Goal: Transaction & Acquisition: Purchase product/service

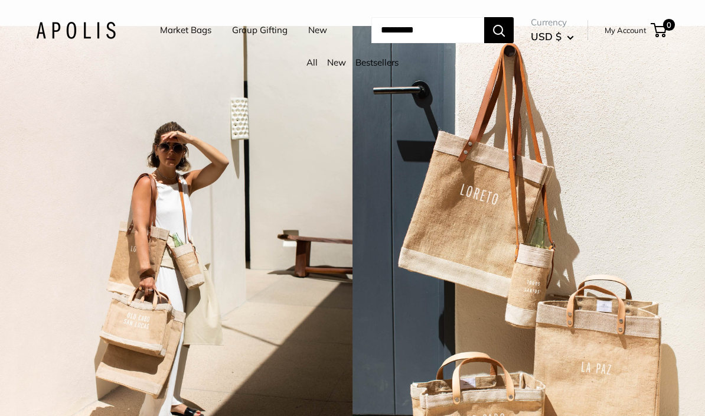
click at [186, 28] on link "Market Bags" at bounding box center [185, 30] width 51 height 17
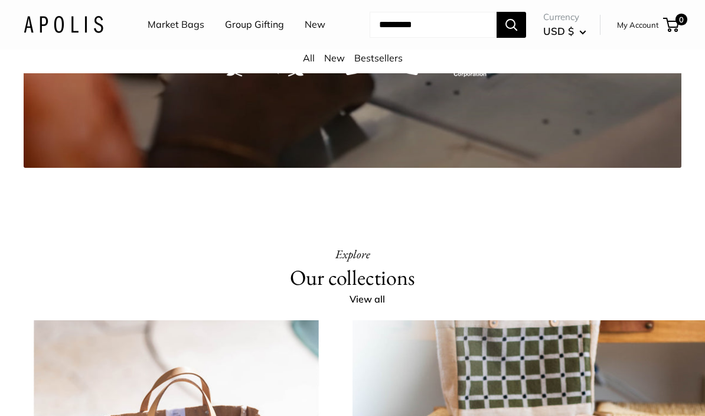
scroll to position [2023, 0]
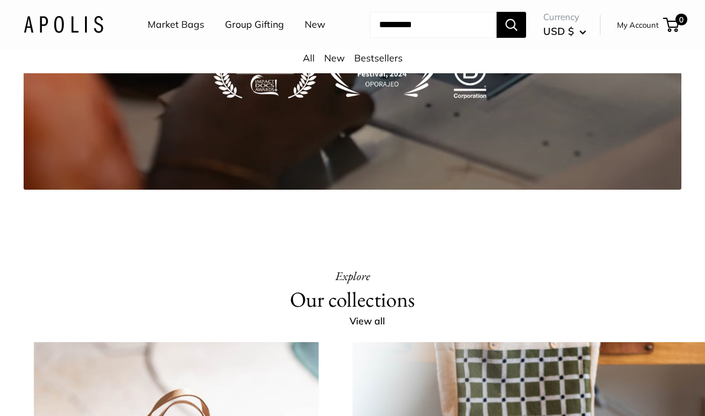
click at [305, 34] on link "New" at bounding box center [315, 25] width 21 height 18
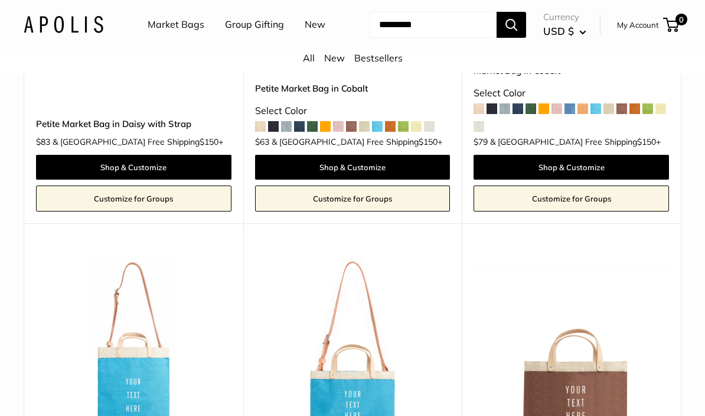
scroll to position [2636, 0]
click at [386, 64] on link "Bestsellers" at bounding box center [379, 58] width 48 height 12
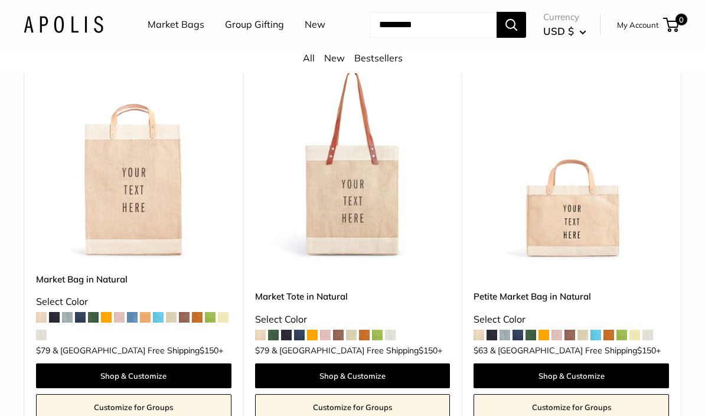
scroll to position [156, 0]
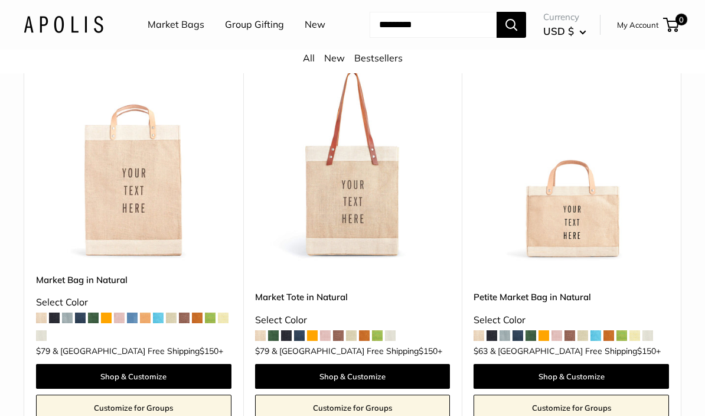
click at [58, 323] on span at bounding box center [54, 318] width 11 height 11
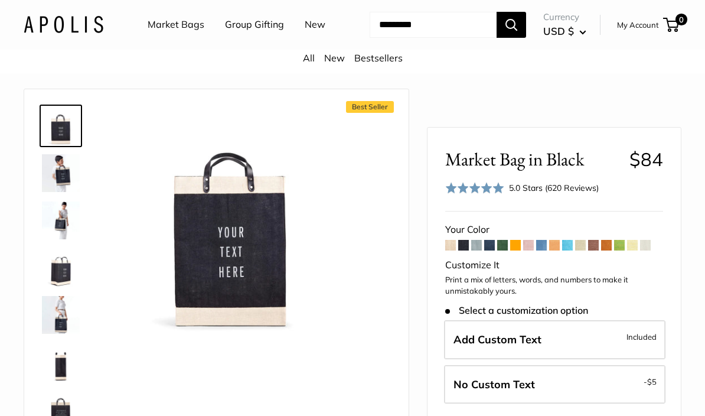
scroll to position [14, 0]
click at [58, 239] on img at bounding box center [61, 220] width 38 height 38
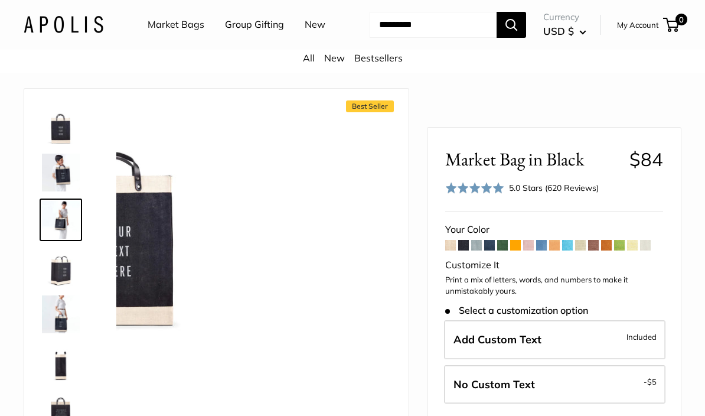
scroll to position [14, 0]
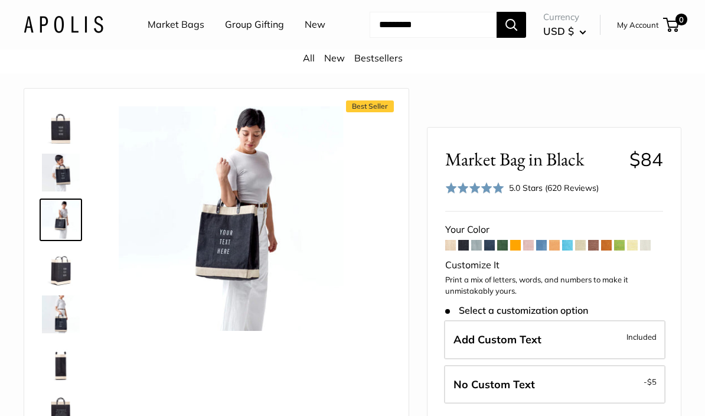
click at [62, 144] on img at bounding box center [61, 125] width 38 height 38
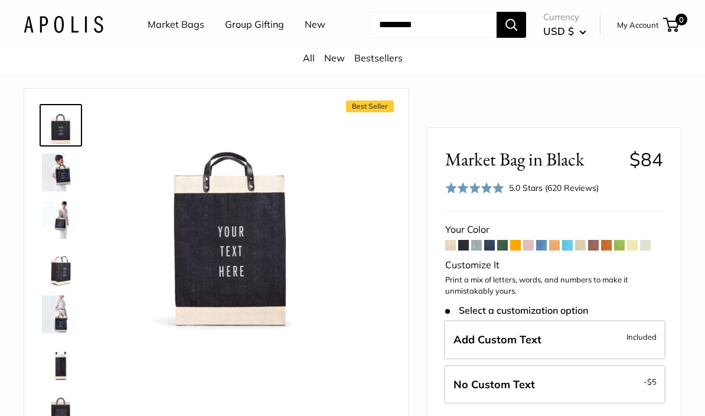
click at [455, 243] on span at bounding box center [451, 245] width 11 height 11
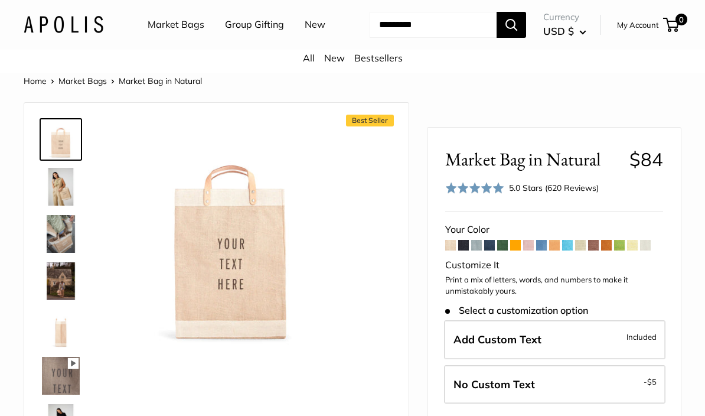
click at [466, 251] on span at bounding box center [464, 245] width 11 height 11
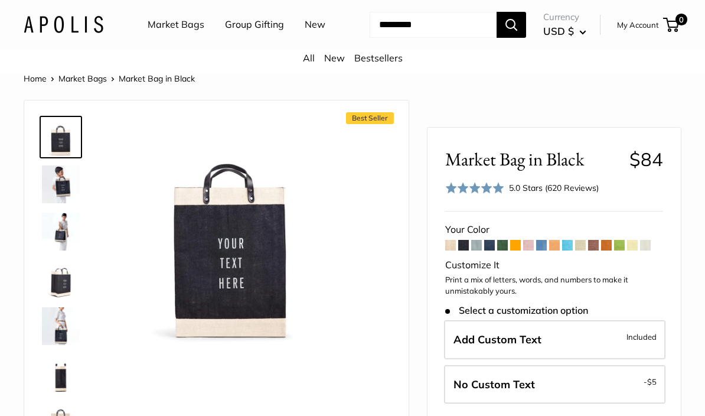
scroll to position [31, 0]
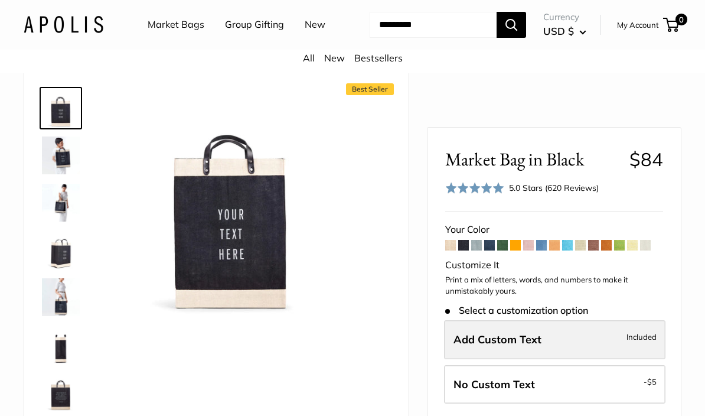
click at [552, 342] on label "Add Custom Text Included" at bounding box center [555, 339] width 222 height 39
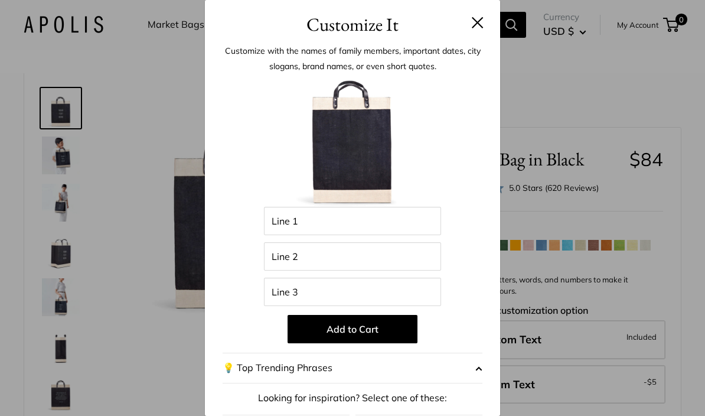
click at [477, 26] on button at bounding box center [478, 23] width 12 height 12
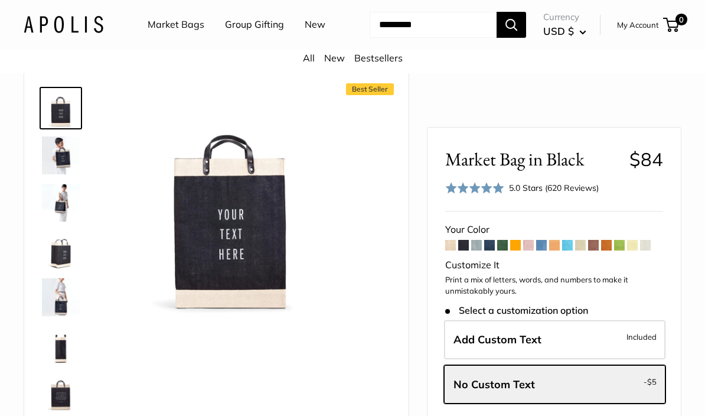
click at [66, 174] on img at bounding box center [61, 155] width 38 height 38
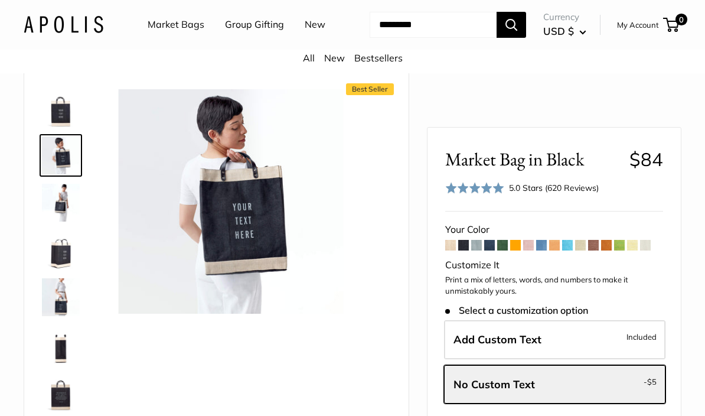
click at [67, 222] on img at bounding box center [61, 203] width 38 height 38
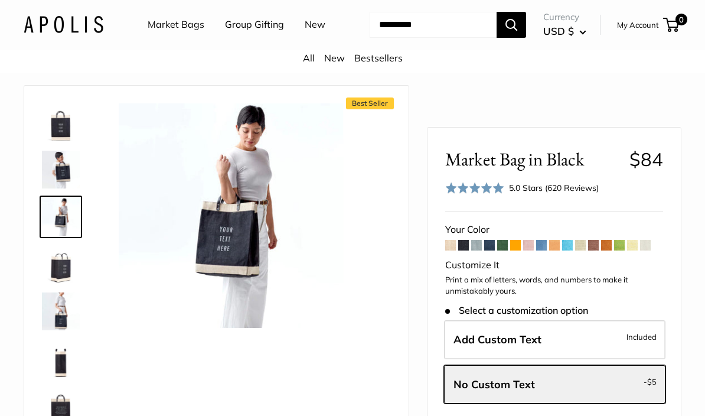
scroll to position [11, 0]
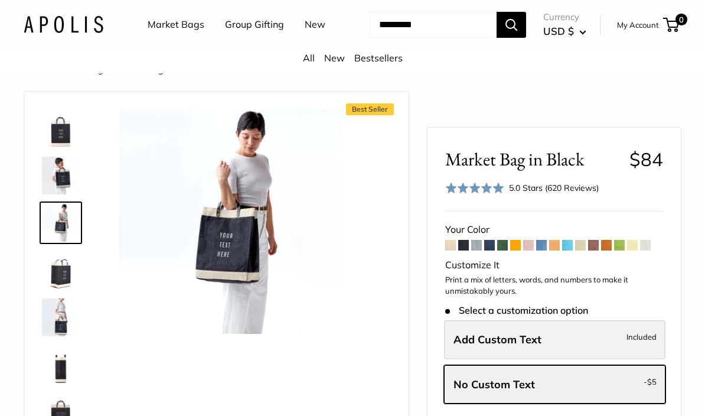
click at [571, 343] on label "Add Custom Text Included" at bounding box center [555, 339] width 222 height 39
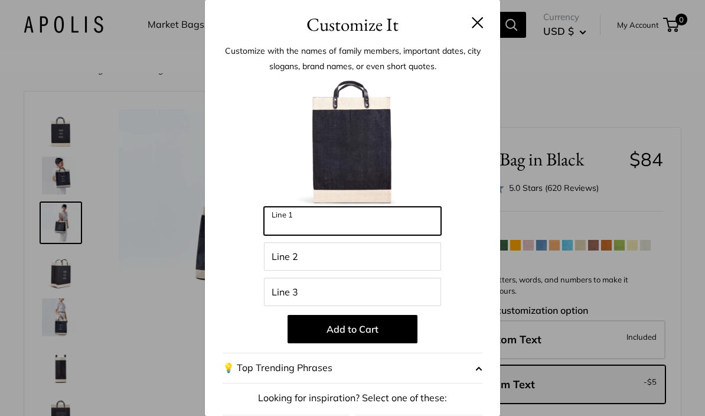
click at [389, 213] on input "Line 1" at bounding box center [352, 221] width 177 height 28
type input "********"
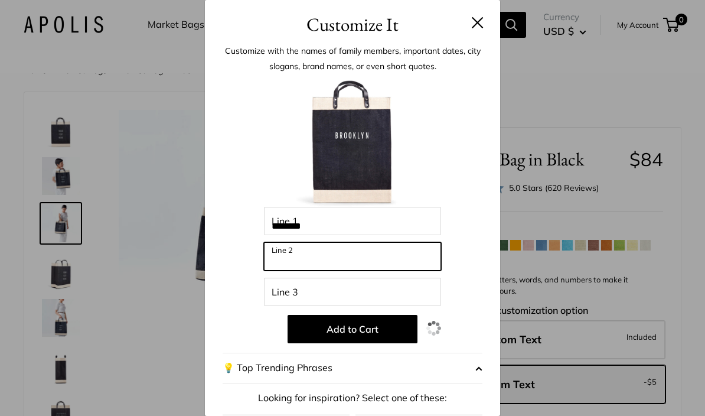
click at [404, 258] on input "Line 2" at bounding box center [352, 256] width 177 height 28
type input "********"
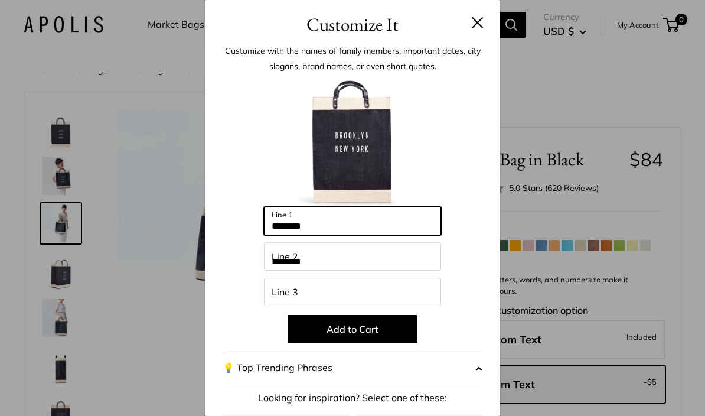
click at [350, 226] on input "********" at bounding box center [352, 221] width 177 height 28
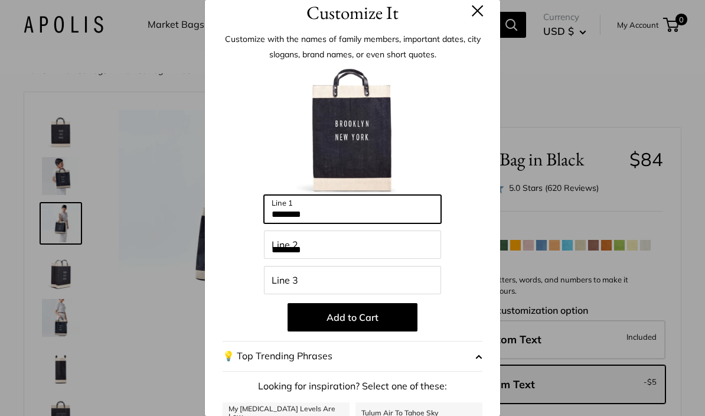
scroll to position [13, 0]
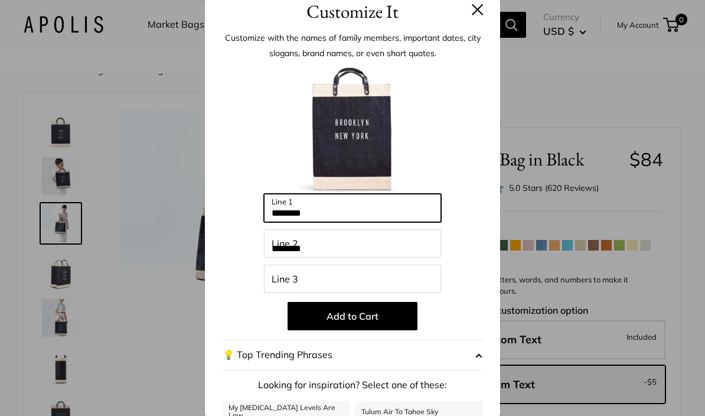
click at [376, 209] on input "********" at bounding box center [352, 208] width 177 height 28
type input "*"
type input "**********"
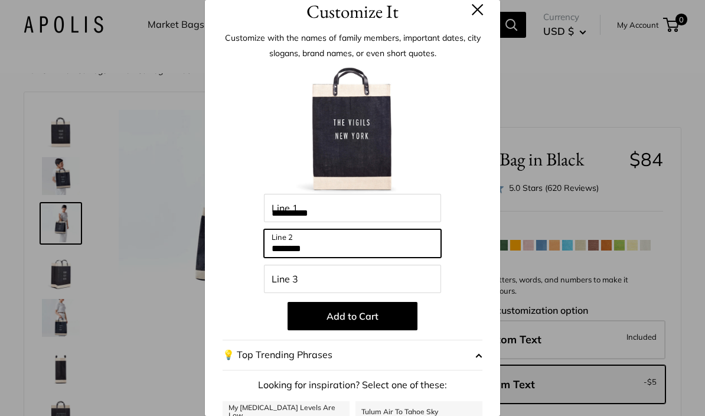
click at [385, 249] on input "********" at bounding box center [352, 243] width 177 height 28
type input "*"
type input "**********"
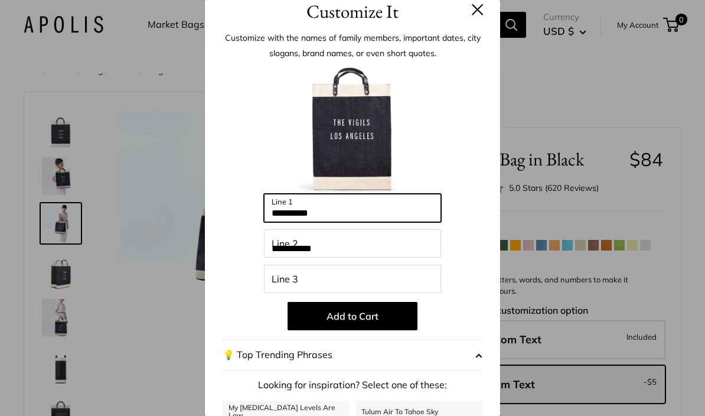
click at [380, 210] on input "**********" at bounding box center [352, 208] width 177 height 28
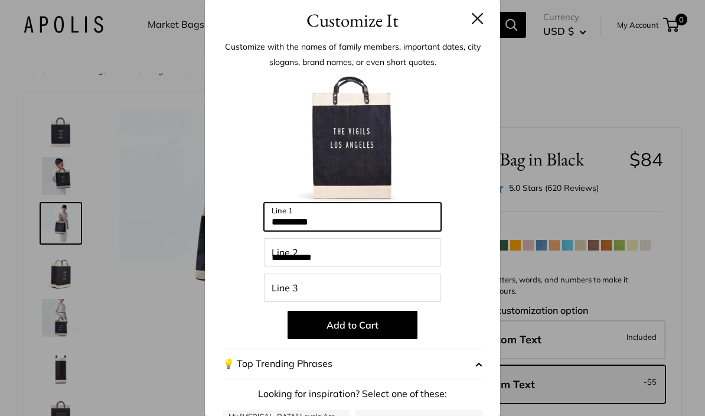
scroll to position [2, 0]
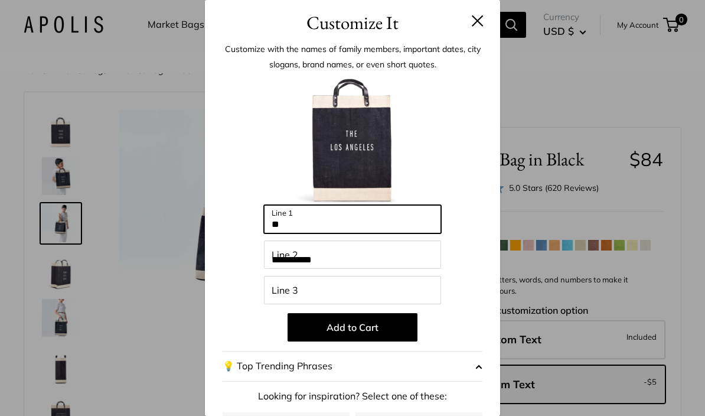
type input "*"
type input "*****"
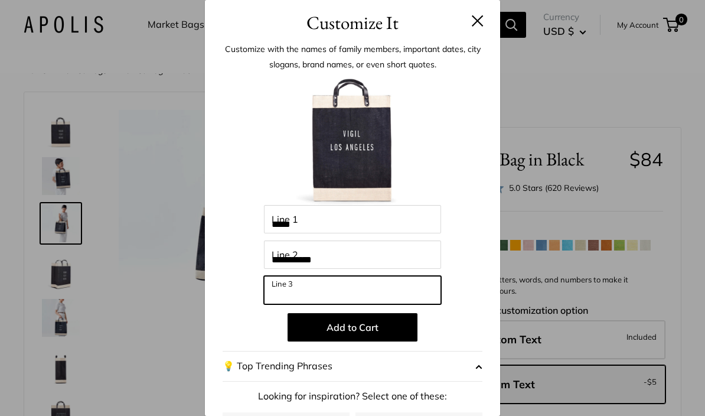
click at [377, 286] on input "Line 3" at bounding box center [352, 290] width 177 height 28
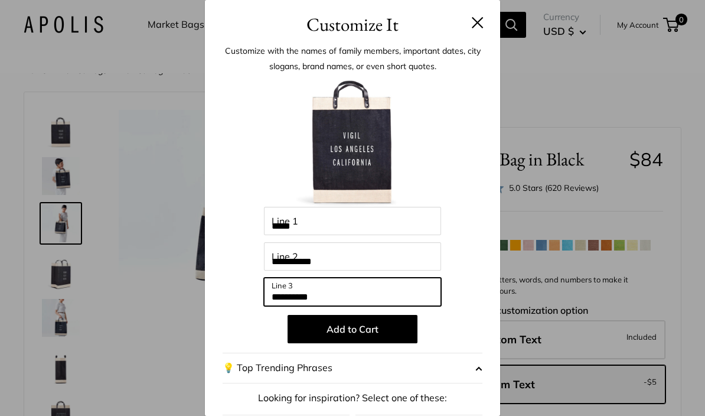
scroll to position [0, 0]
type input "**********"
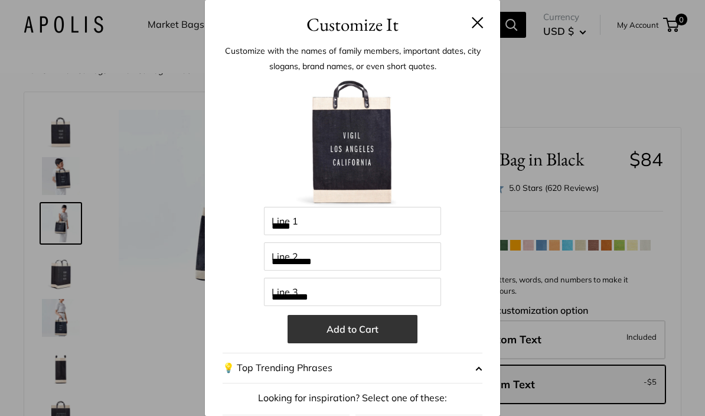
click at [377, 333] on button "Add to Cart" at bounding box center [353, 329] width 130 height 28
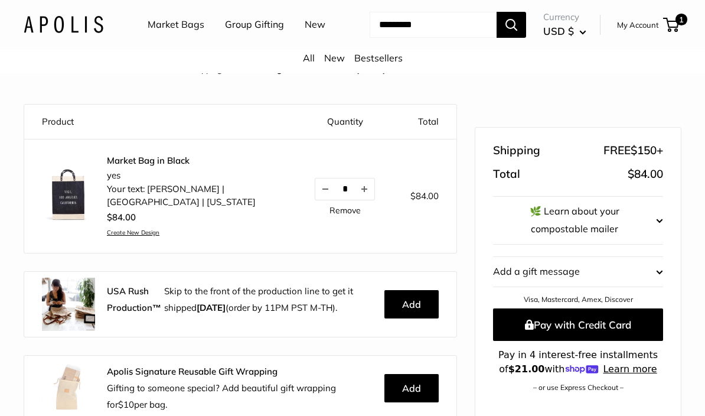
scroll to position [79, 0]
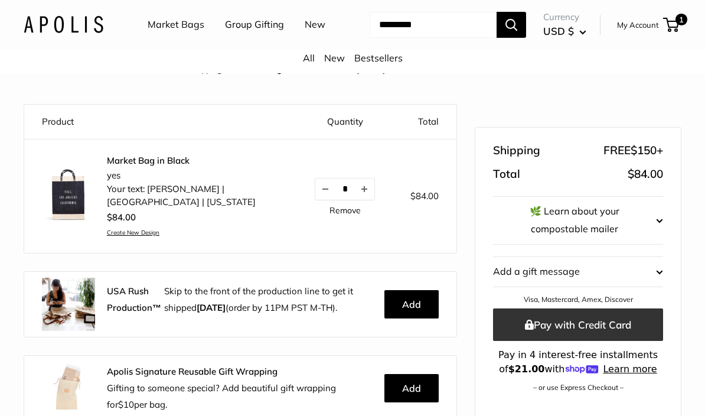
click at [641, 326] on button "Pay with Credit Card" at bounding box center [578, 324] width 170 height 32
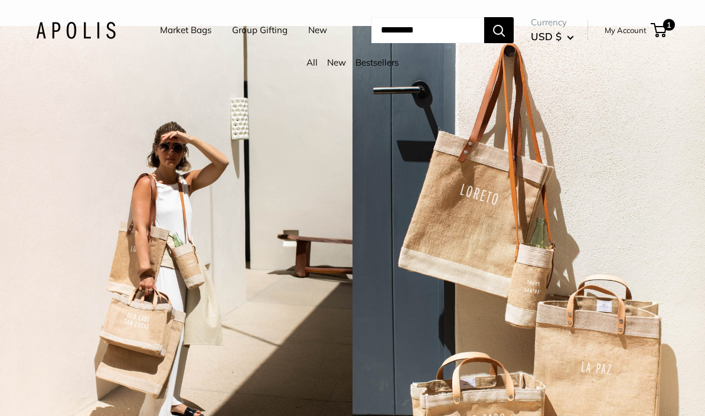
click at [177, 35] on link "Market Bags" at bounding box center [185, 30] width 51 height 17
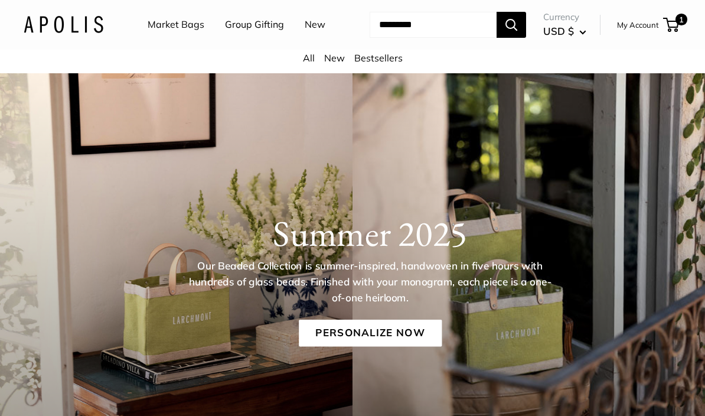
click at [388, 64] on link "Bestsellers" at bounding box center [379, 58] width 48 height 12
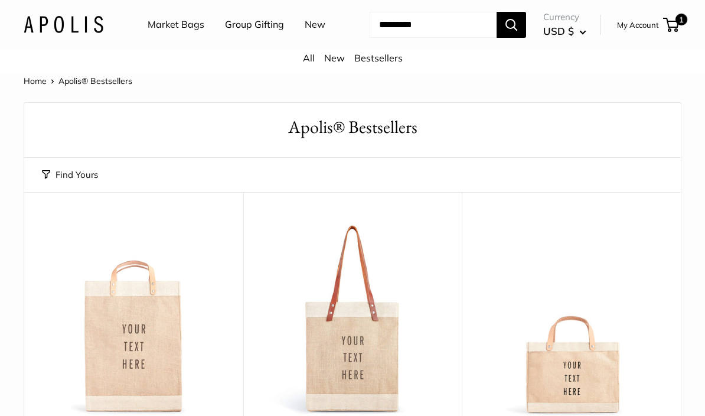
click at [152, 363] on img at bounding box center [134, 320] width 196 height 196
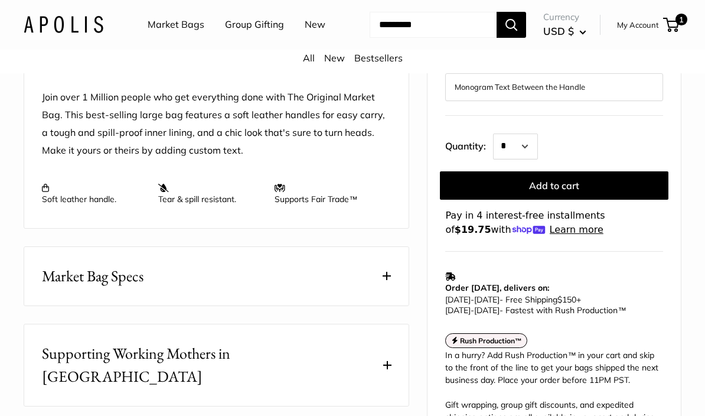
click at [388, 306] on button "Market Bag Specs" at bounding box center [216, 277] width 385 height 58
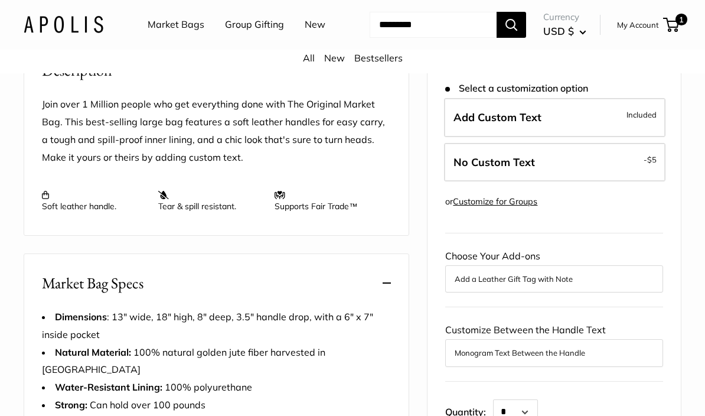
scroll to position [456, 0]
click at [483, 348] on button "Monogram Text Between the Handle" at bounding box center [554, 353] width 199 height 14
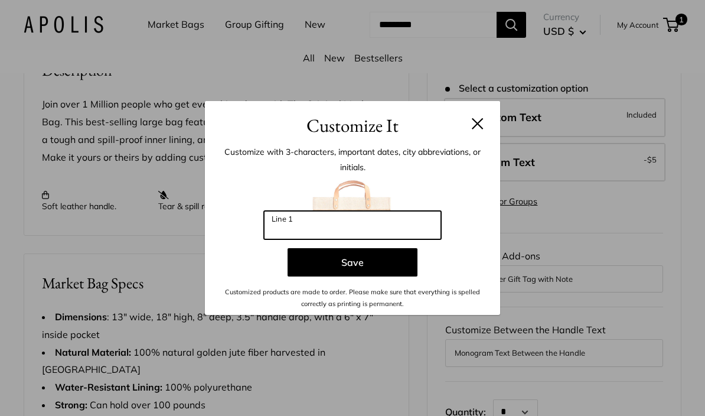
click at [378, 239] on input "Line 1" at bounding box center [352, 225] width 177 height 28
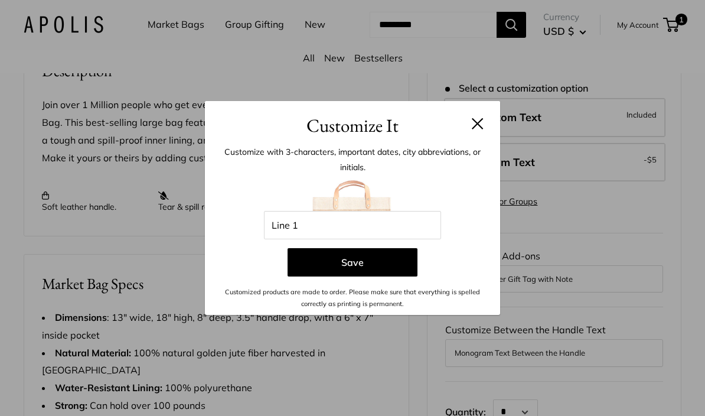
click at [482, 129] on button at bounding box center [478, 124] width 12 height 12
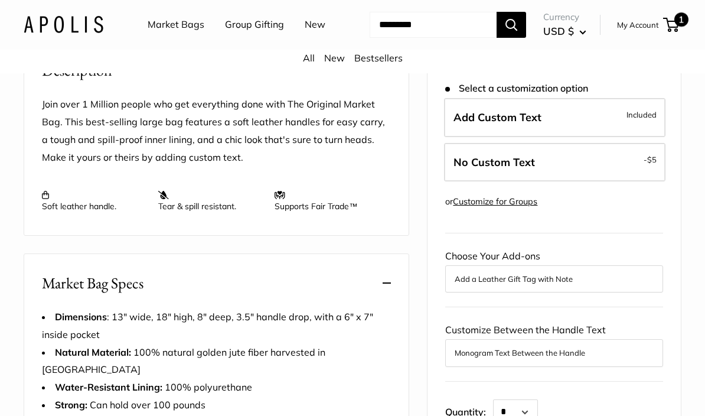
click at [681, 27] on span "1" at bounding box center [682, 19] width 14 height 14
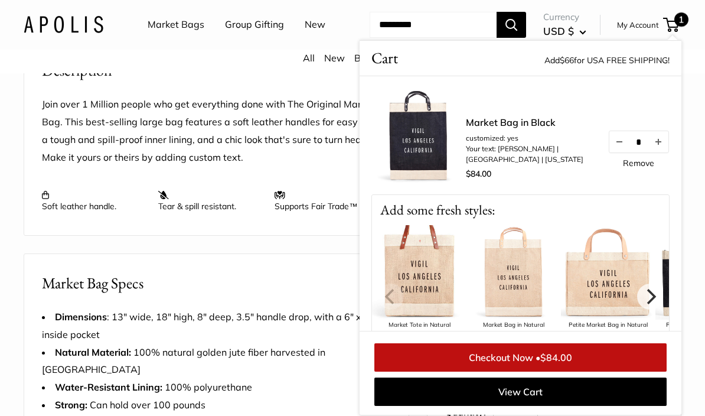
click at [494, 144] on li "customized: yes" at bounding box center [531, 138] width 130 height 11
click at [435, 161] on img at bounding box center [419, 135] width 95 height 95
click at [505, 129] on link "Market Bag in Black" at bounding box center [531, 122] width 130 height 14
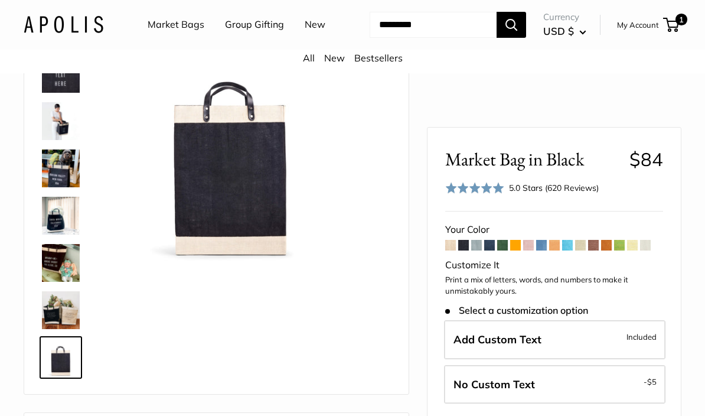
scroll to position [63, 0]
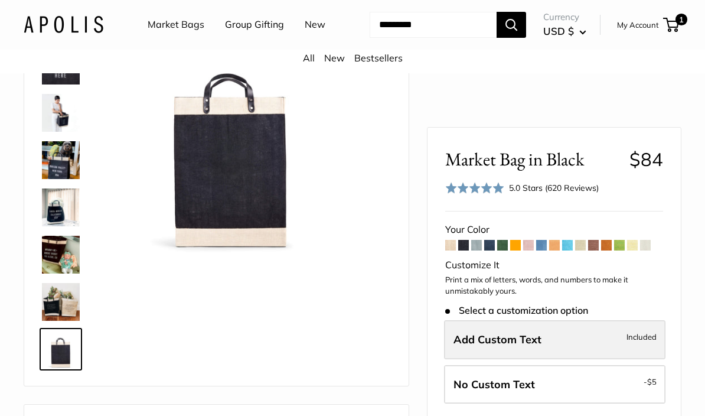
click at [613, 343] on label "Add Custom Text Included" at bounding box center [555, 339] width 222 height 39
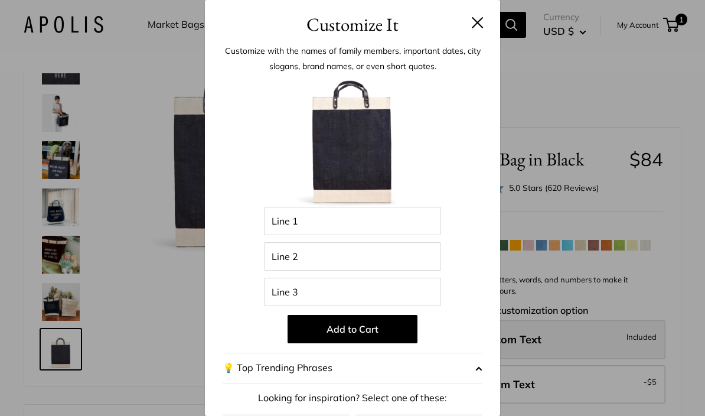
scroll to position [0, 0]
click at [414, 222] on input "Line 1" at bounding box center [352, 221] width 177 height 28
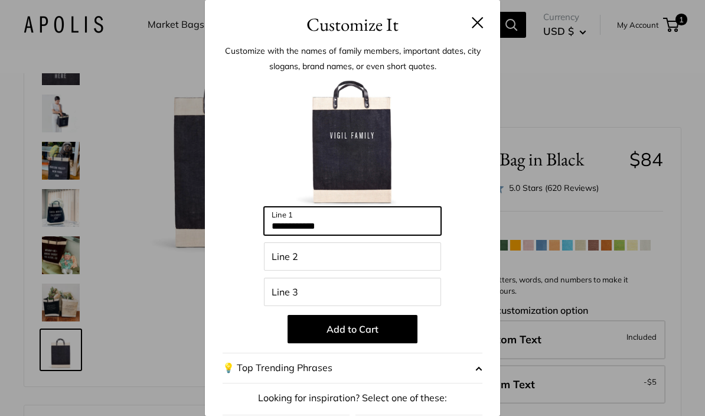
type input "**********"
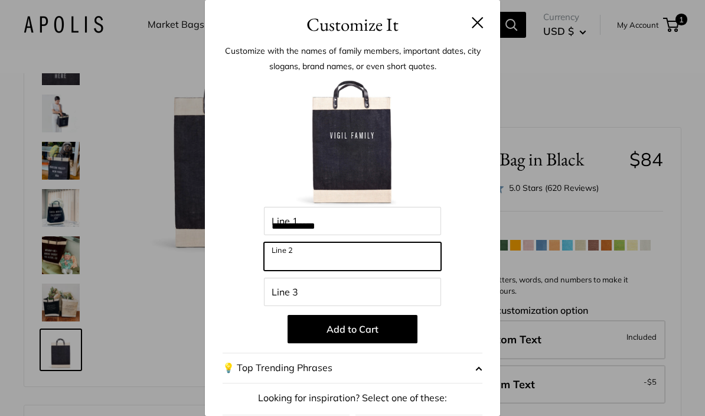
click at [363, 268] on input "Line 2" at bounding box center [352, 256] width 177 height 28
type input "**********"
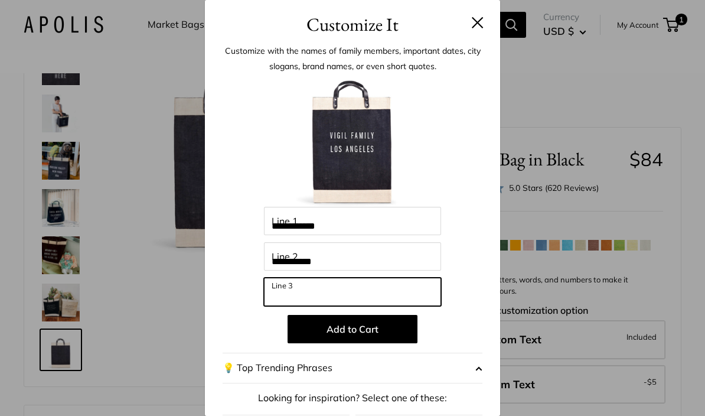
click at [405, 282] on input "Line 3" at bounding box center [352, 292] width 177 height 28
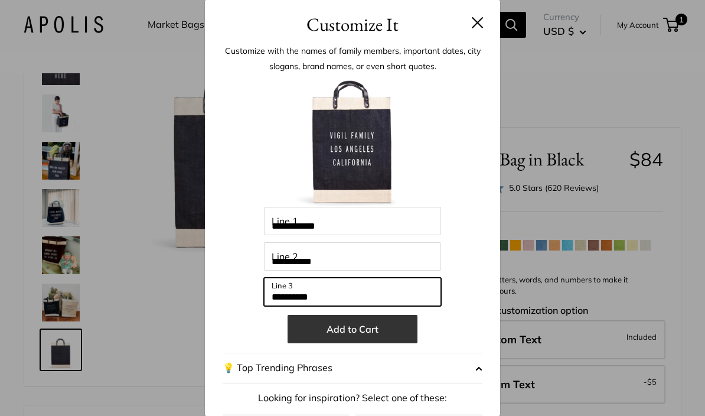
type input "**********"
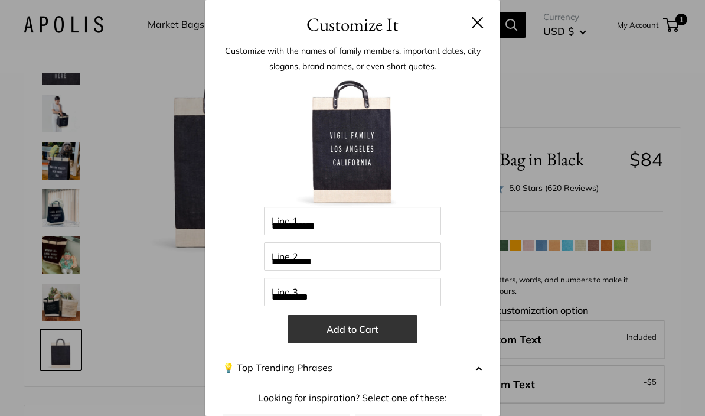
click at [390, 330] on button "Add to Cart" at bounding box center [353, 329] width 130 height 28
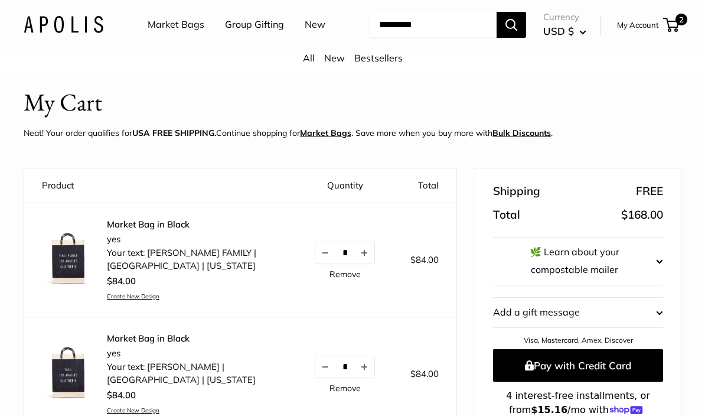
scroll to position [94, 0]
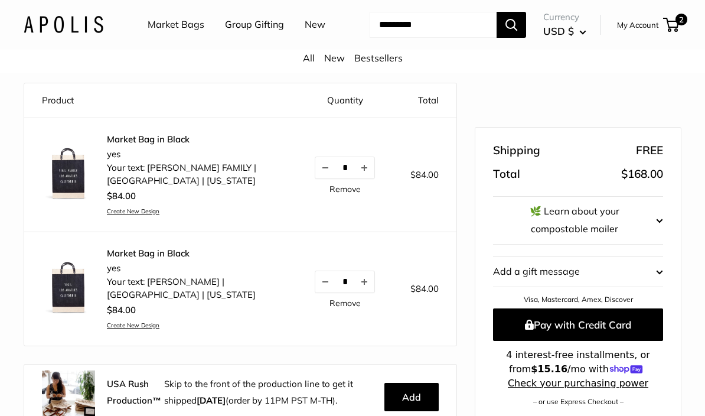
click at [353, 307] on link "Remove" at bounding box center [345, 303] width 31 height 8
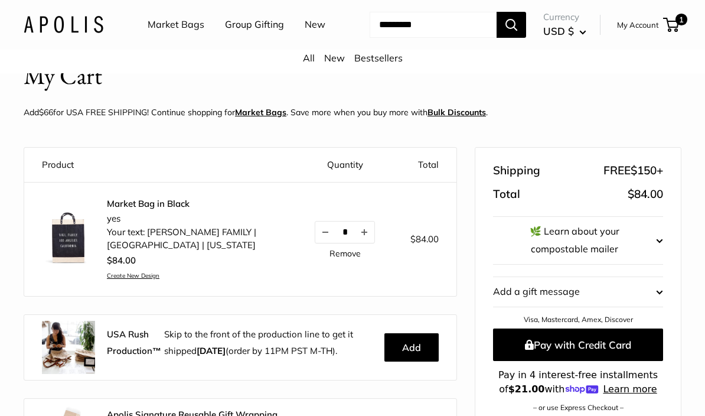
scroll to position [0, 0]
